Goal: Task Accomplishment & Management: Use online tool/utility

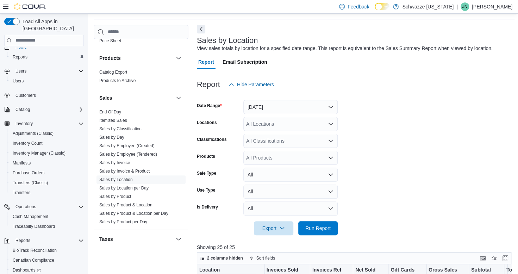
scroll to position [21, 0]
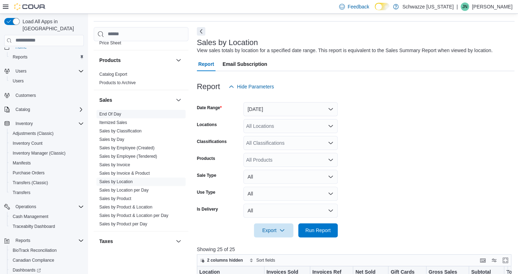
click at [105, 114] on link "End Of Day" at bounding box center [110, 114] width 22 height 5
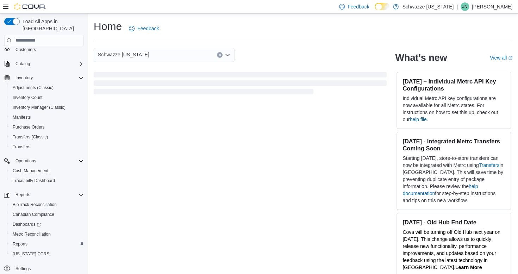
scroll to position [7, 0]
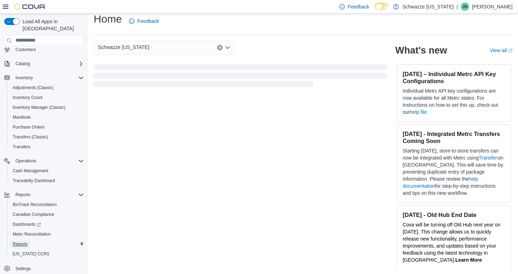
click at [25, 241] on span "Reports" at bounding box center [20, 244] width 15 height 6
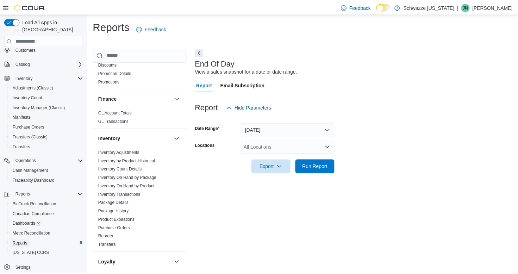
scroll to position [159, 0]
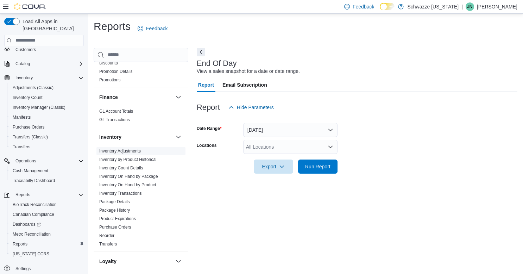
click at [119, 150] on link "Inventory Adjustments" at bounding box center [120, 151] width 42 height 5
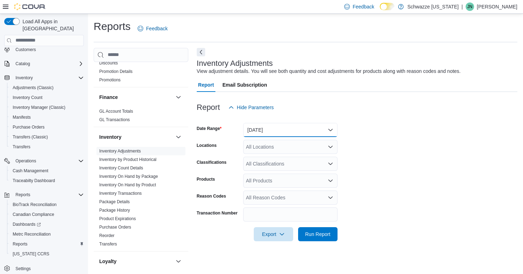
click at [268, 135] on button "[DATE]" at bounding box center [290, 130] width 94 height 14
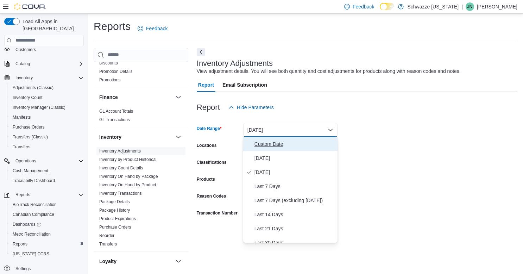
click at [266, 144] on span "Custom Date" at bounding box center [295, 144] width 80 height 8
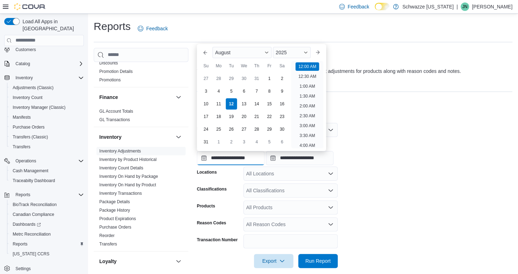
click at [226, 156] on input "**********" at bounding box center [231, 158] width 68 height 14
click at [208, 105] on div "10" at bounding box center [206, 104] width 12 height 12
type input "**********"
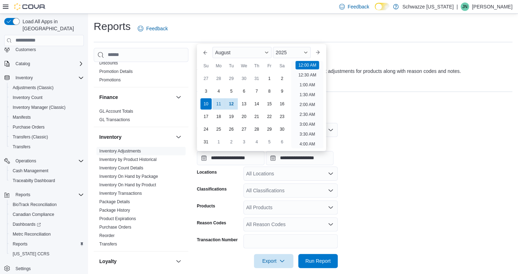
click at [360, 186] on form "**********" at bounding box center [355, 191] width 316 height 154
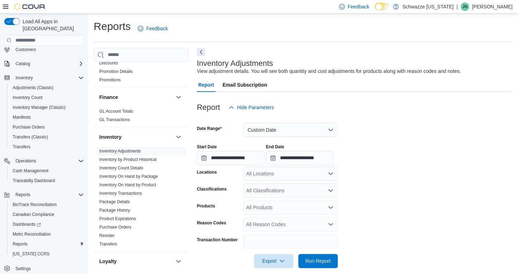
scroll to position [8, 0]
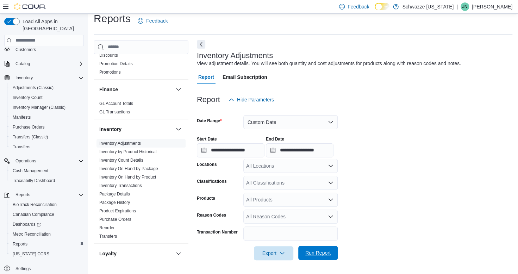
click at [321, 255] on span "Run Report" at bounding box center [317, 252] width 25 height 7
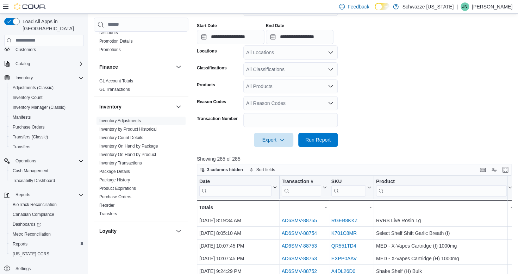
scroll to position [122, 0]
click at [275, 139] on span "Export" at bounding box center [273, 139] width 31 height 14
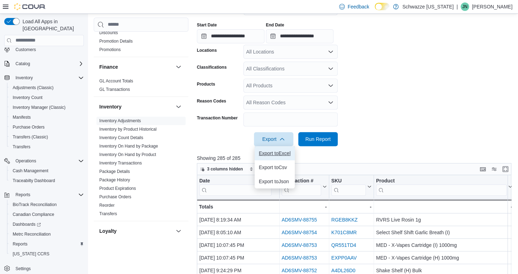
click at [271, 155] on span "Export to Excel" at bounding box center [275, 153] width 32 height 6
